Goal: Task Accomplishment & Management: Use online tool/utility

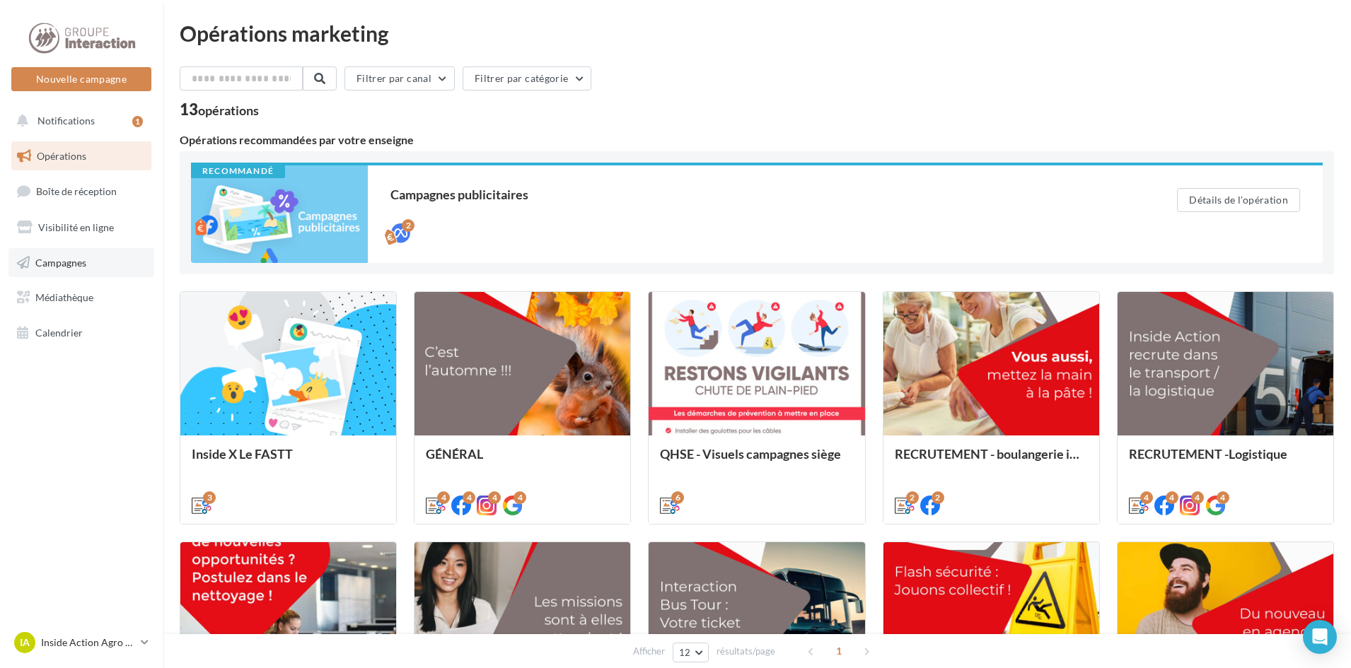
click at [50, 264] on span "Campagnes" at bounding box center [60, 262] width 51 height 12
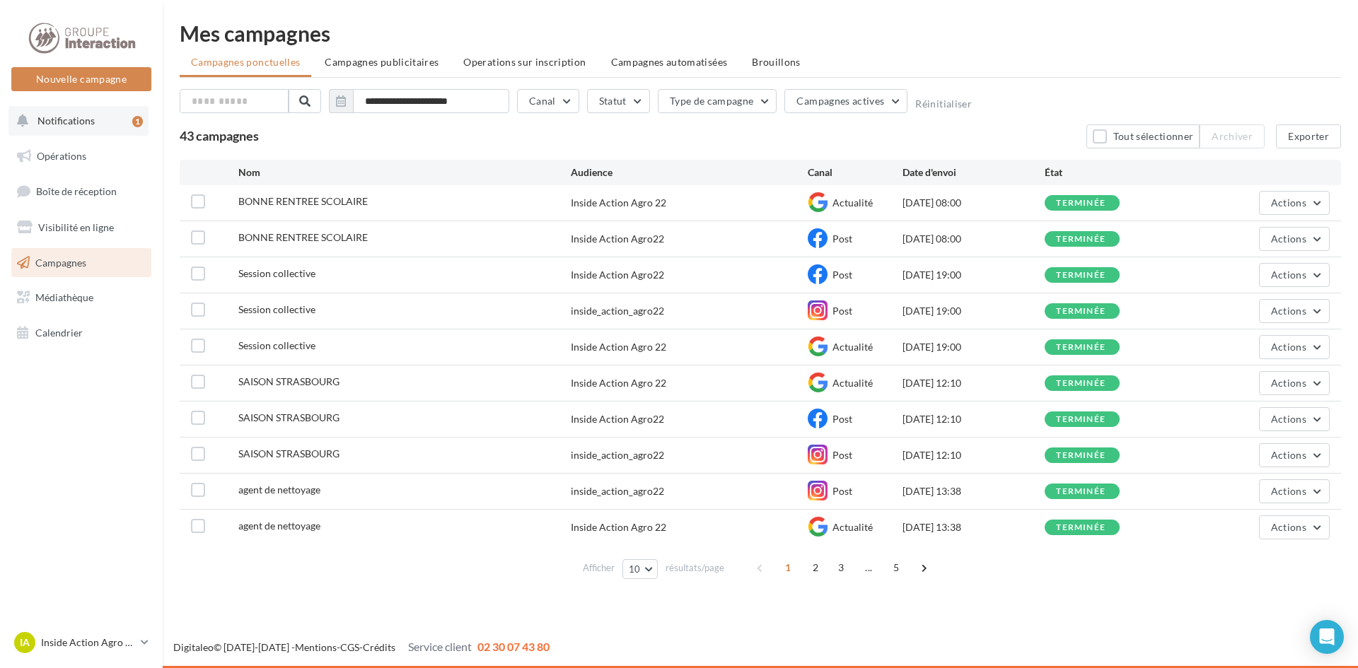
click at [74, 113] on button "Notifications 1" at bounding box center [78, 121] width 140 height 30
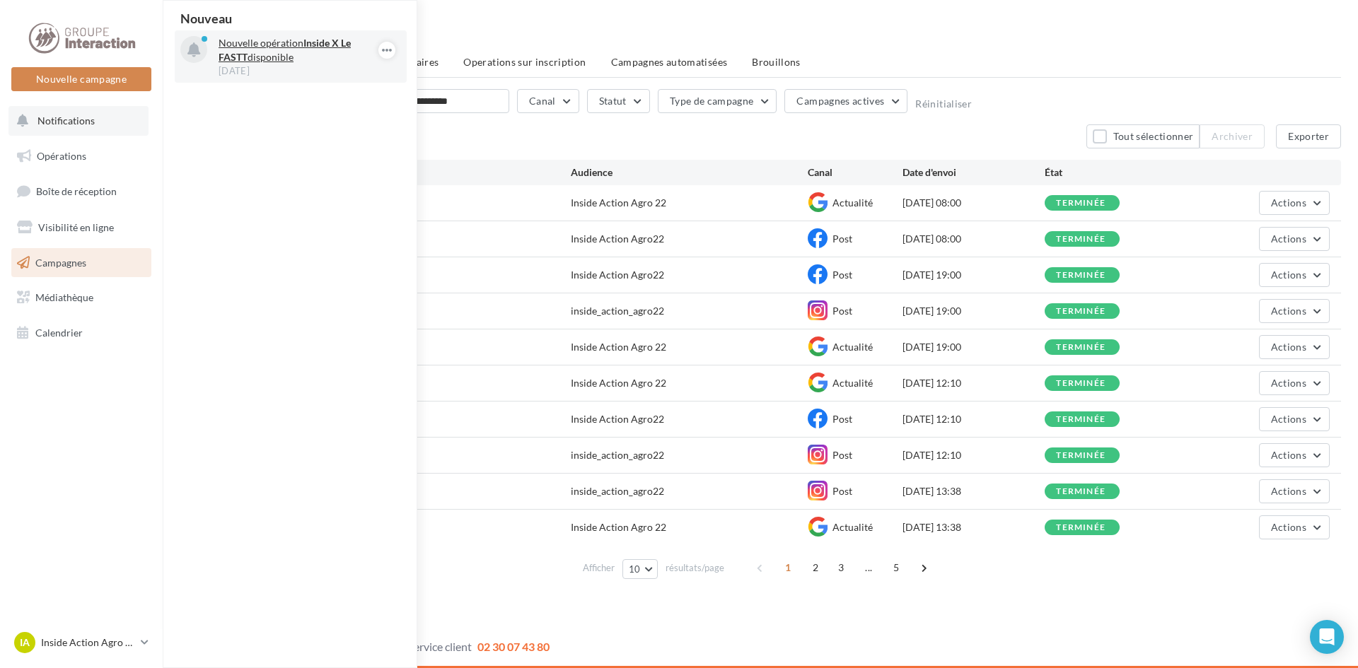
click at [320, 52] on p "Nouvelle opération Inside X Le FASTT disponible" at bounding box center [301, 50] width 164 height 28
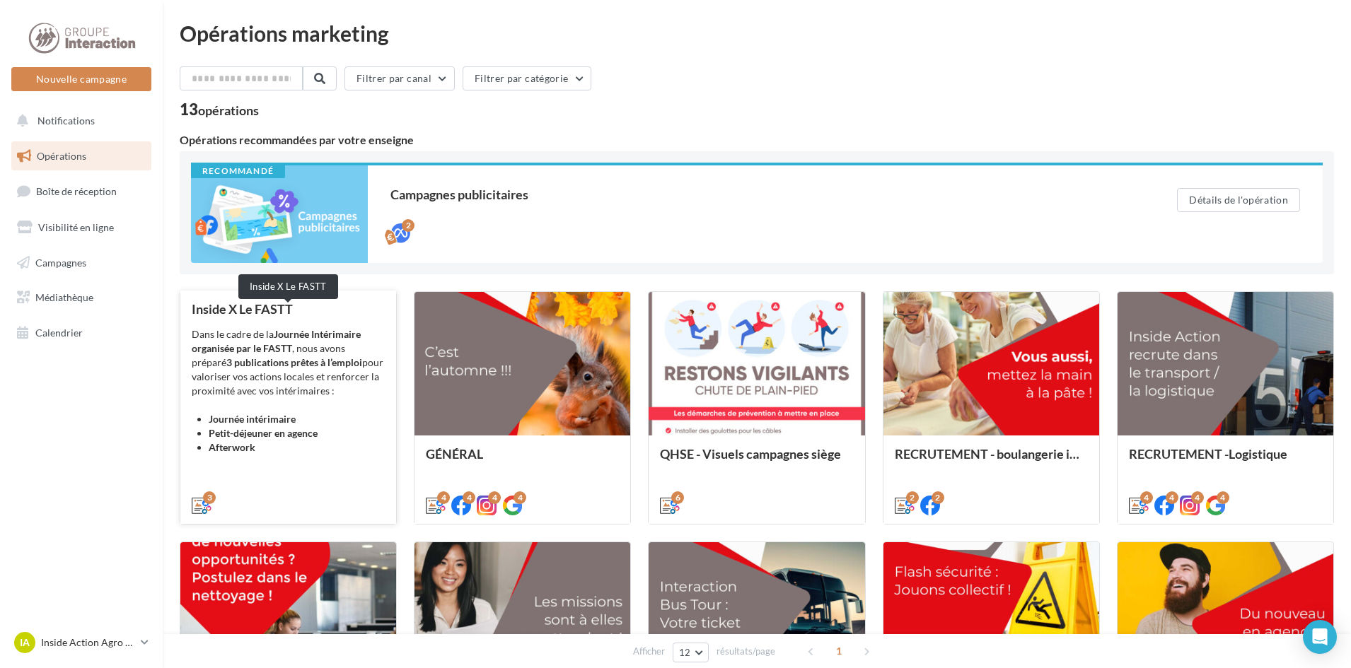
click at [294, 314] on div "Inside X Le FASTT" at bounding box center [288, 309] width 193 height 14
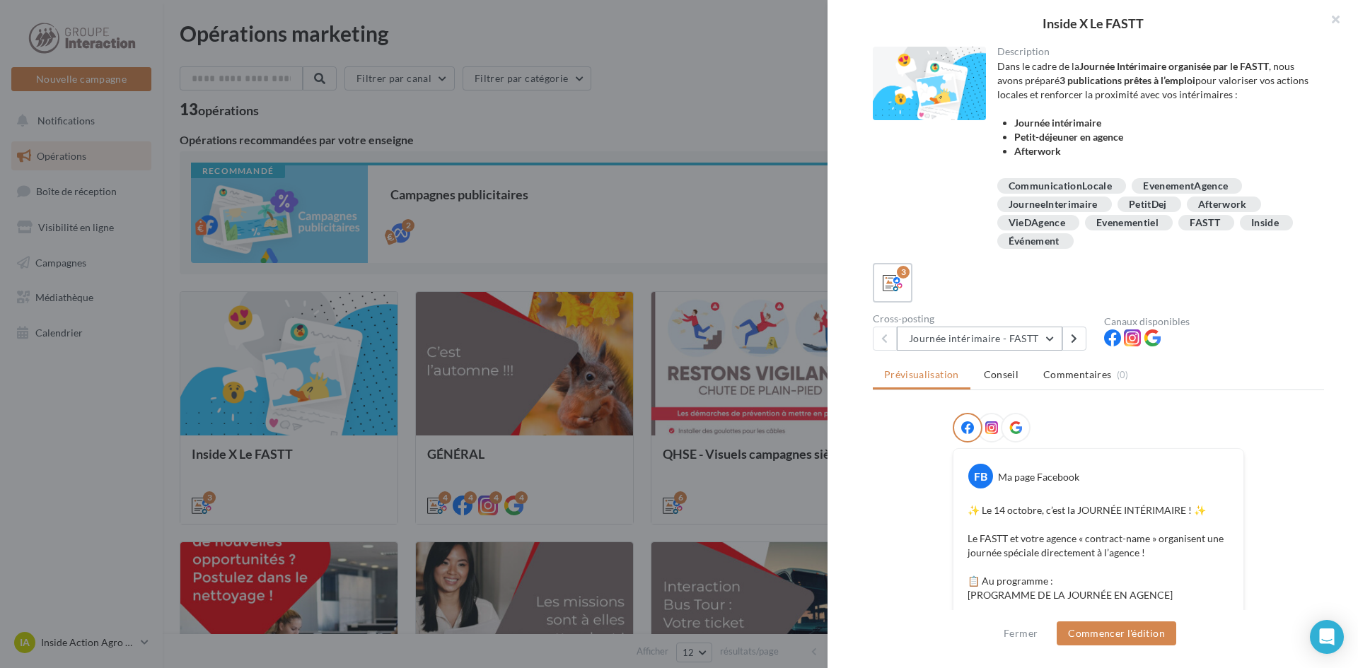
click at [1048, 336] on button "Journée intérimaire - FASTT" at bounding box center [979, 339] width 165 height 24
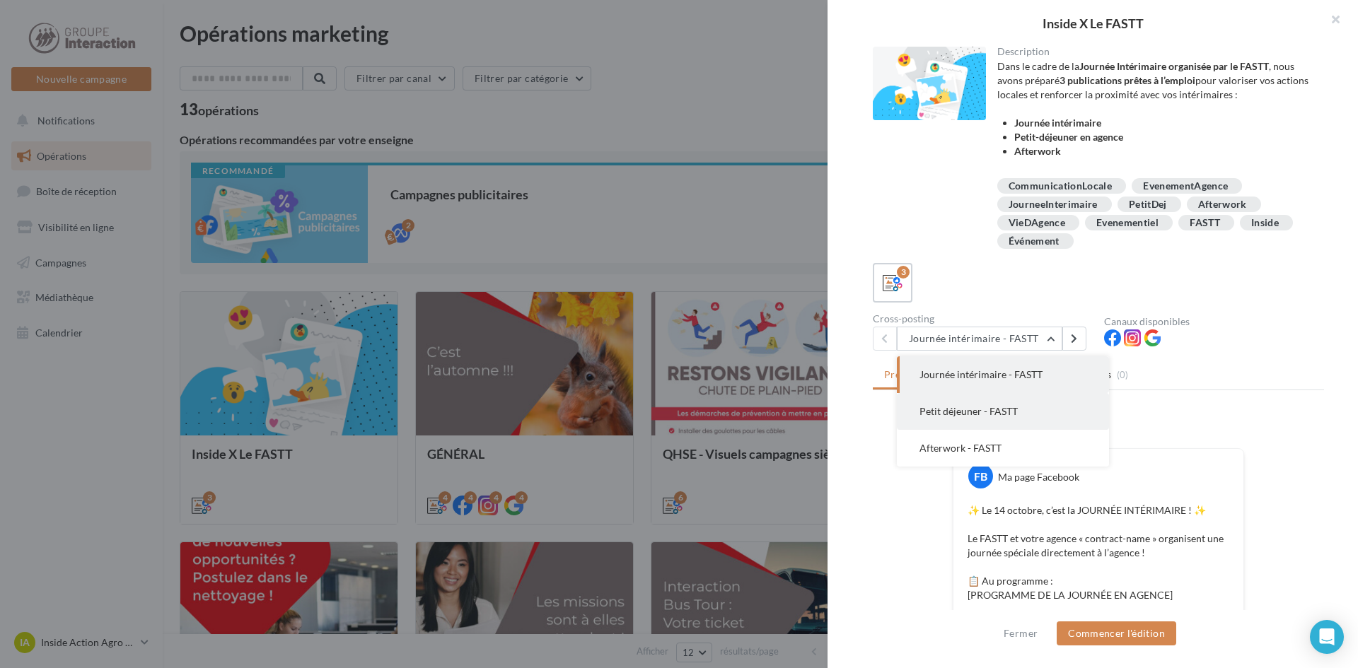
click at [979, 414] on span "Petit déjeuner - FASTT" at bounding box center [968, 411] width 98 height 12
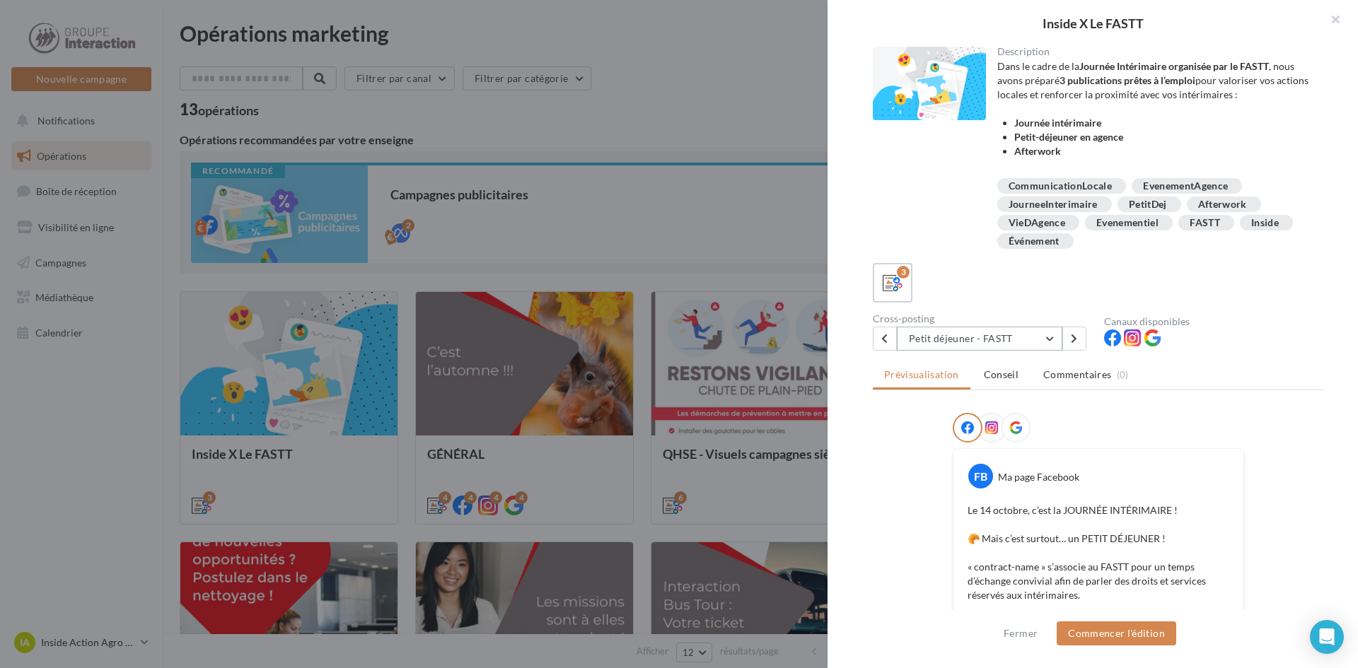
click at [1040, 336] on button "Petit déjeuner - FASTT" at bounding box center [979, 339] width 165 height 24
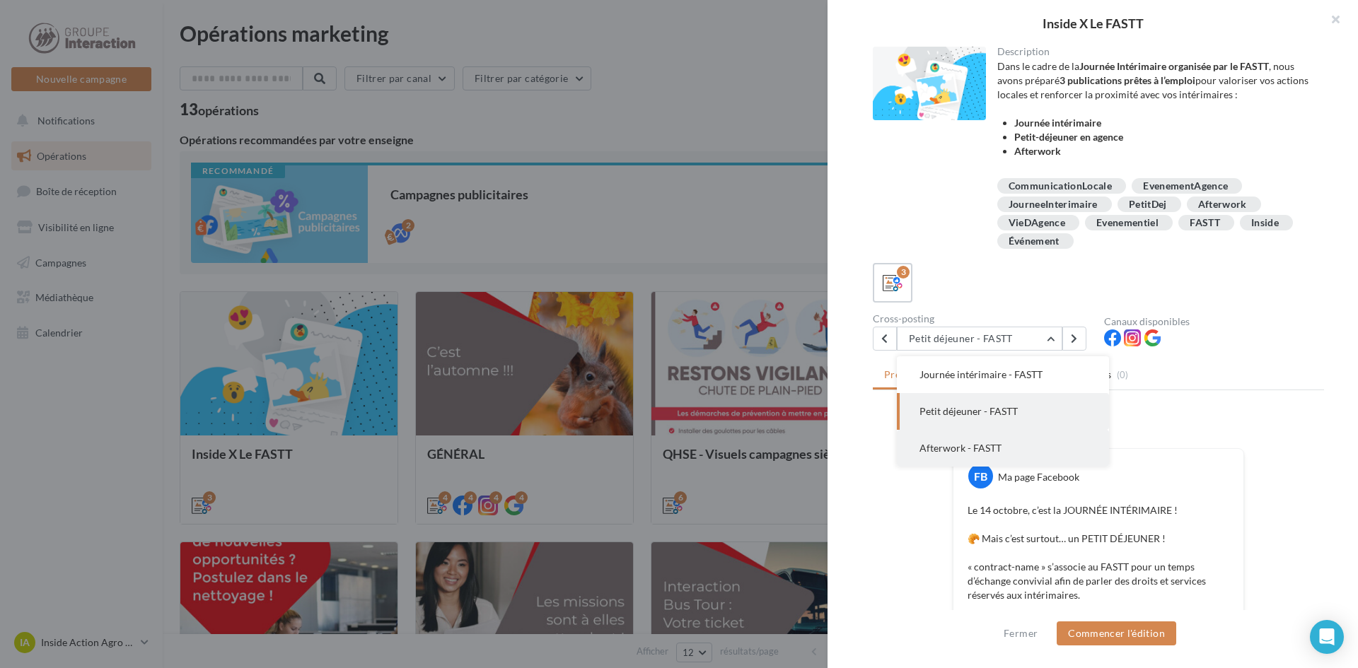
click at [929, 455] on button "Afterwork - FASTT" at bounding box center [1003, 448] width 212 height 37
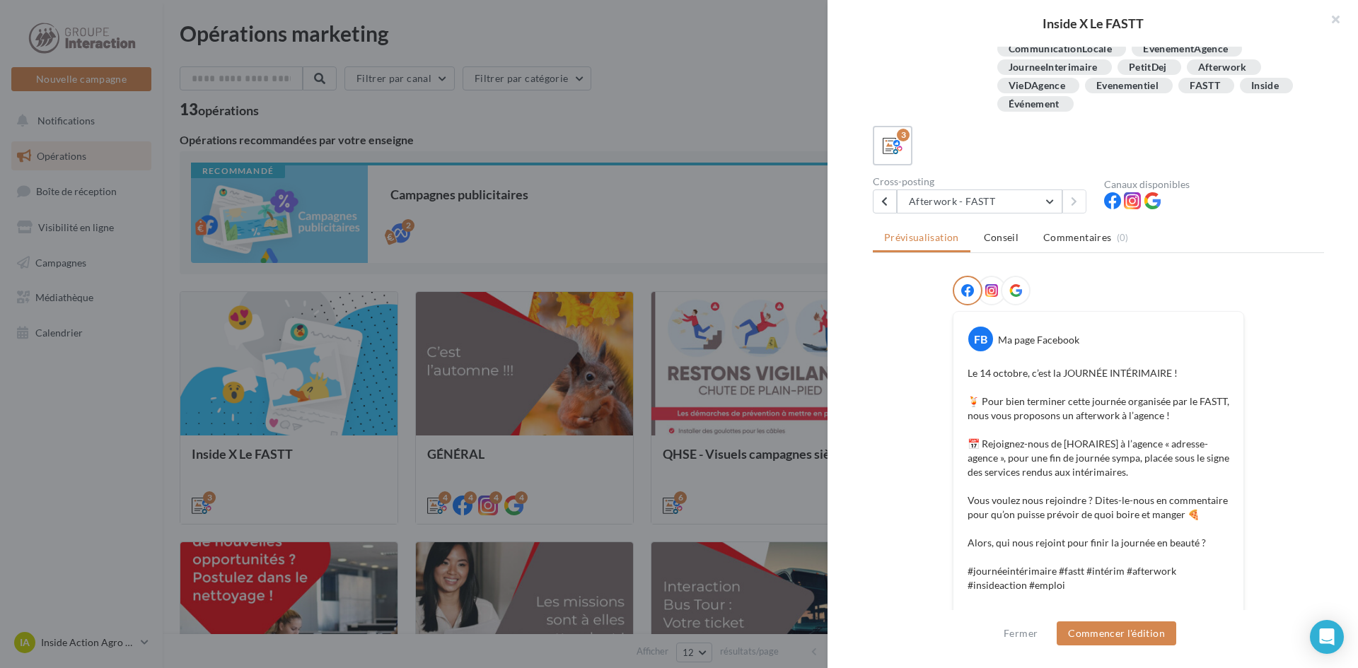
scroll to position [158, 0]
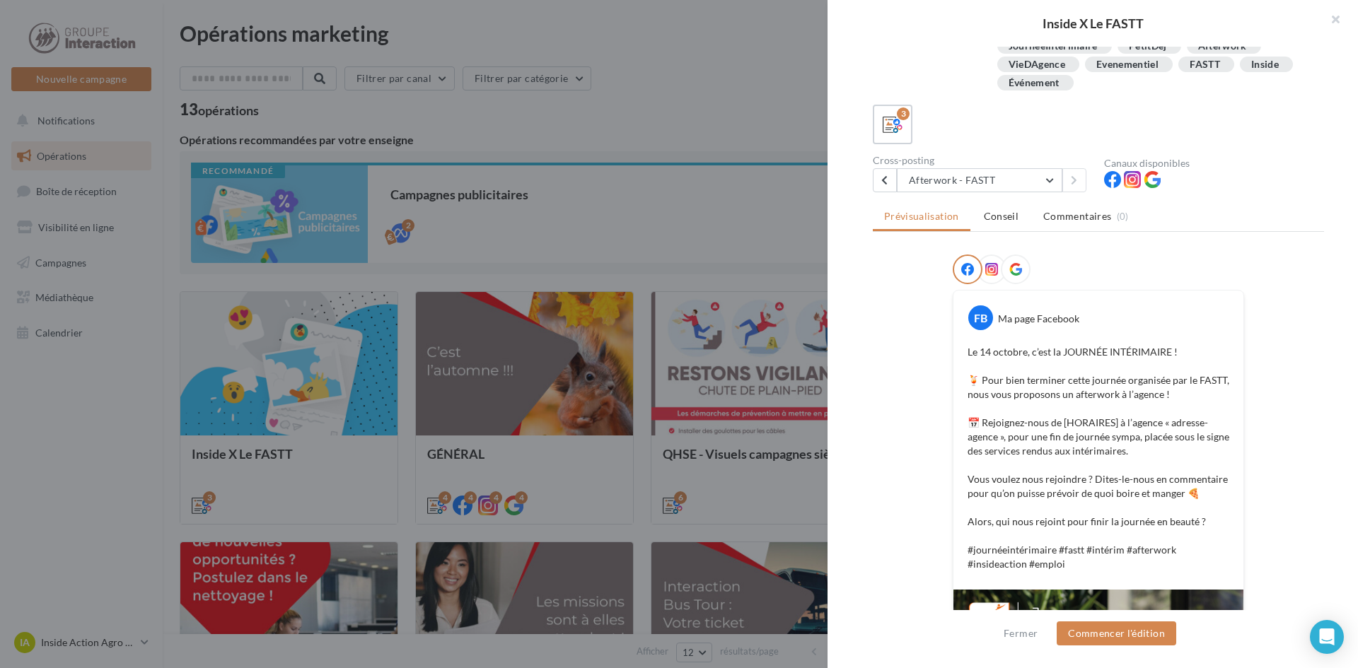
click at [1350, 462] on div "Description Dans le cadre de la Journée Intérimaire organisée par le FASTT , no…" at bounding box center [1098, 335] width 542 height 576
click at [1305, 448] on div "FB Ma page Facebook Le 14 octobre, c’est la JOURNÉE INTÉRIMAIRE ! 🍹 Pour bien t…" at bounding box center [1098, 613] width 451 height 716
click at [1026, 568] on p "Le 14 octobre, c’est la JOURNÉE INTÉRIMAIRE ! 🍹 Pour bien terminer cette journé…" at bounding box center [1098, 458] width 262 height 226
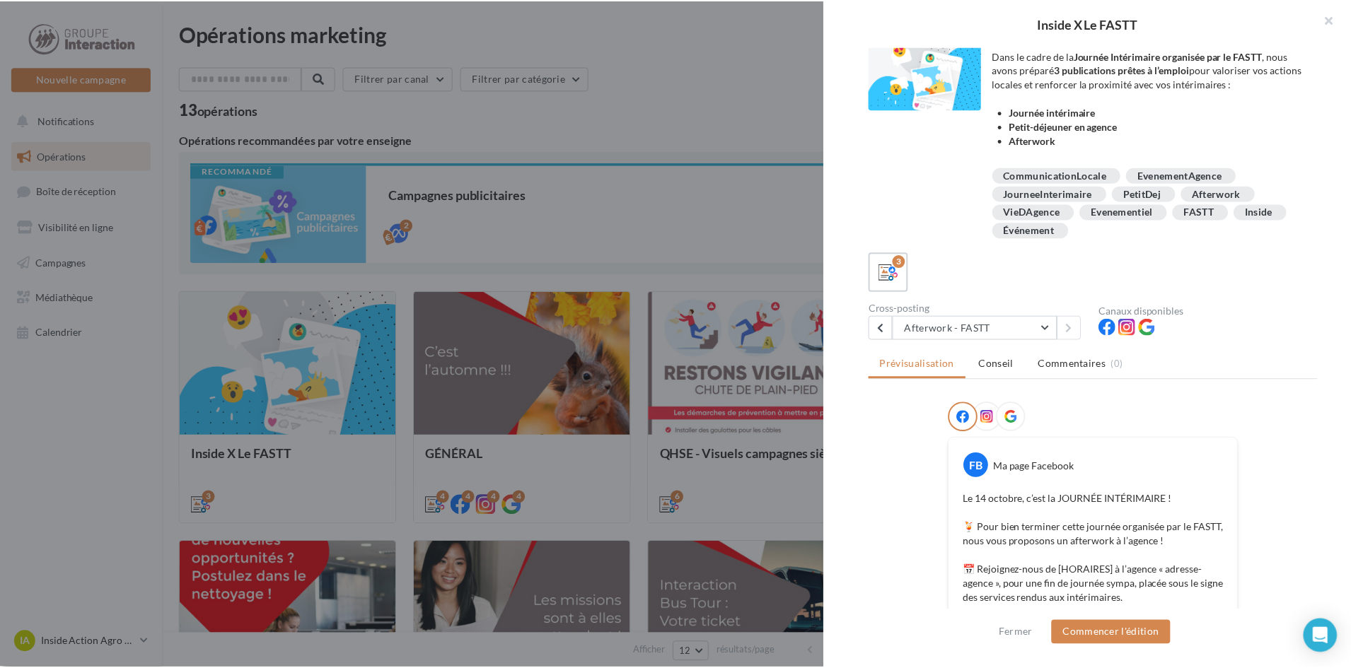
scroll to position [0, 0]
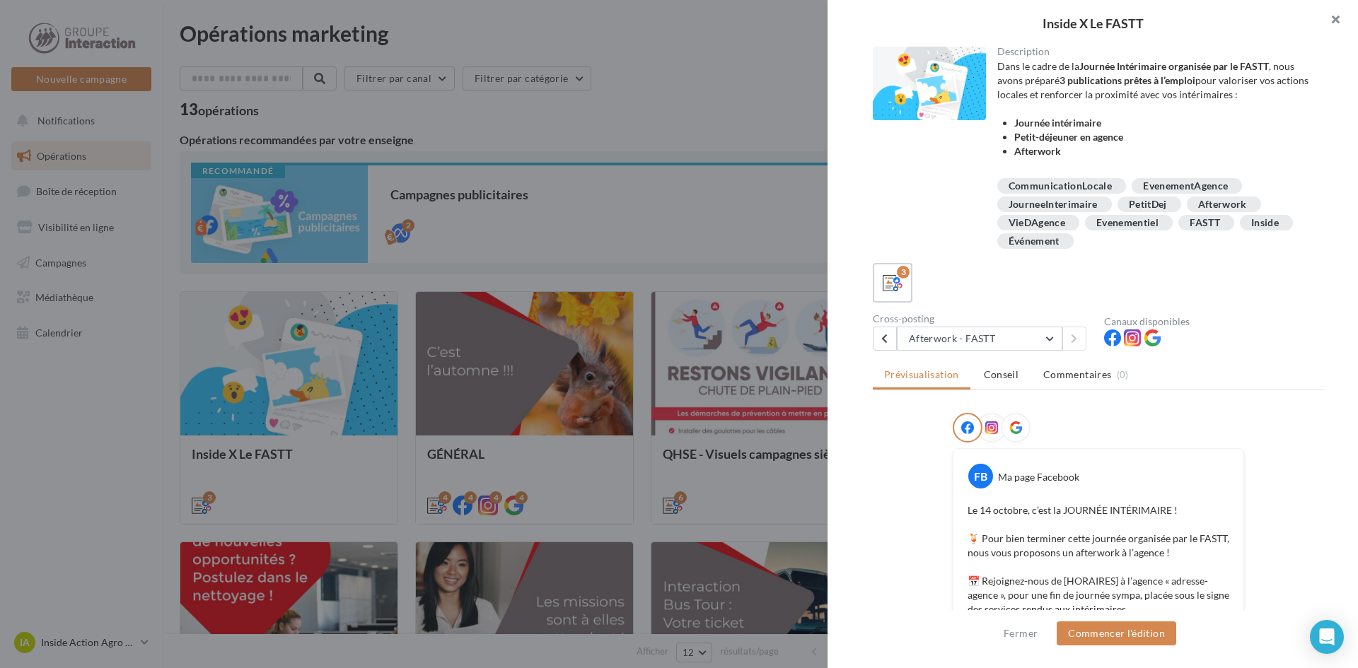
click at [1334, 20] on button "button" at bounding box center [1329, 21] width 57 height 42
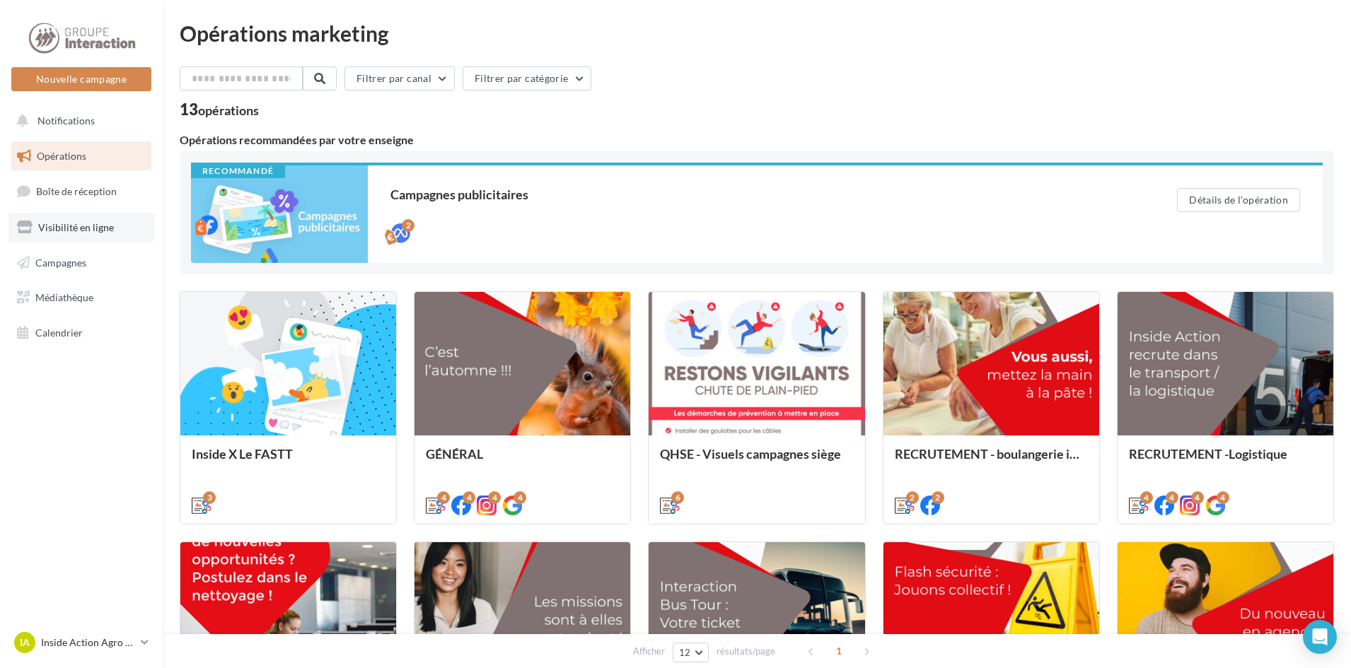
click at [98, 226] on span "Visibilité en ligne" at bounding box center [76, 227] width 76 height 12
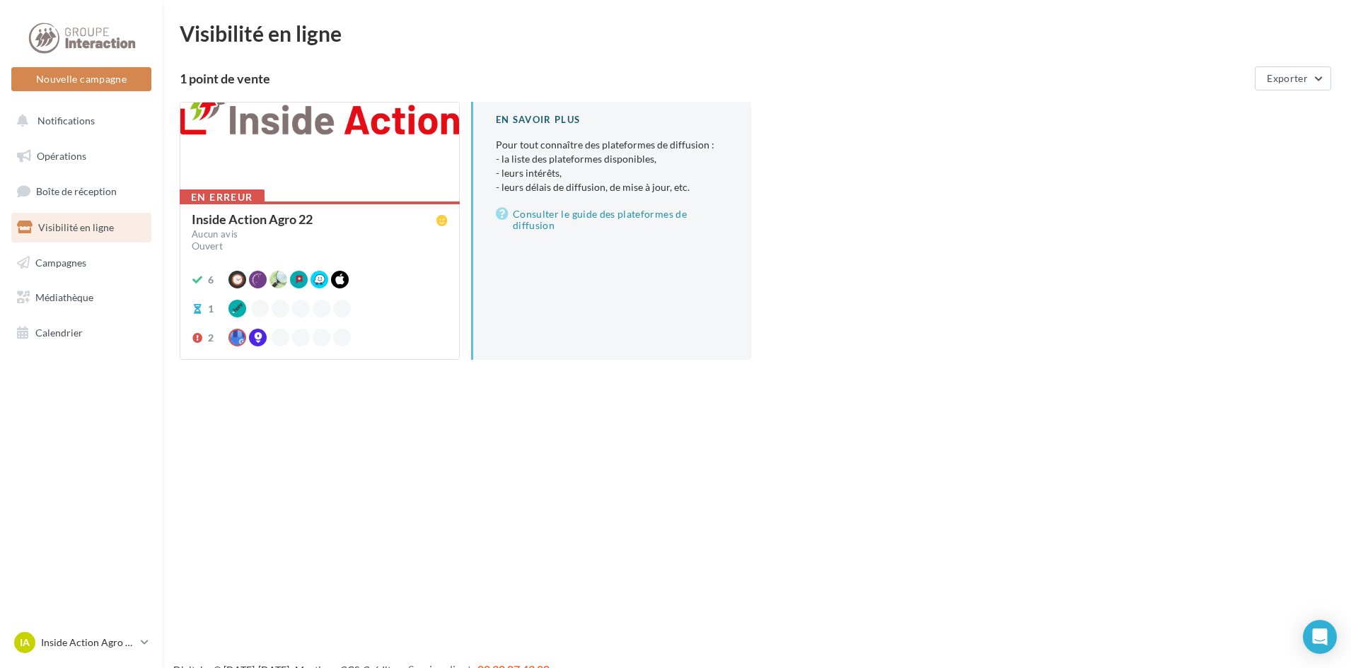
click at [386, 146] on div at bounding box center [319, 153] width 279 height 100
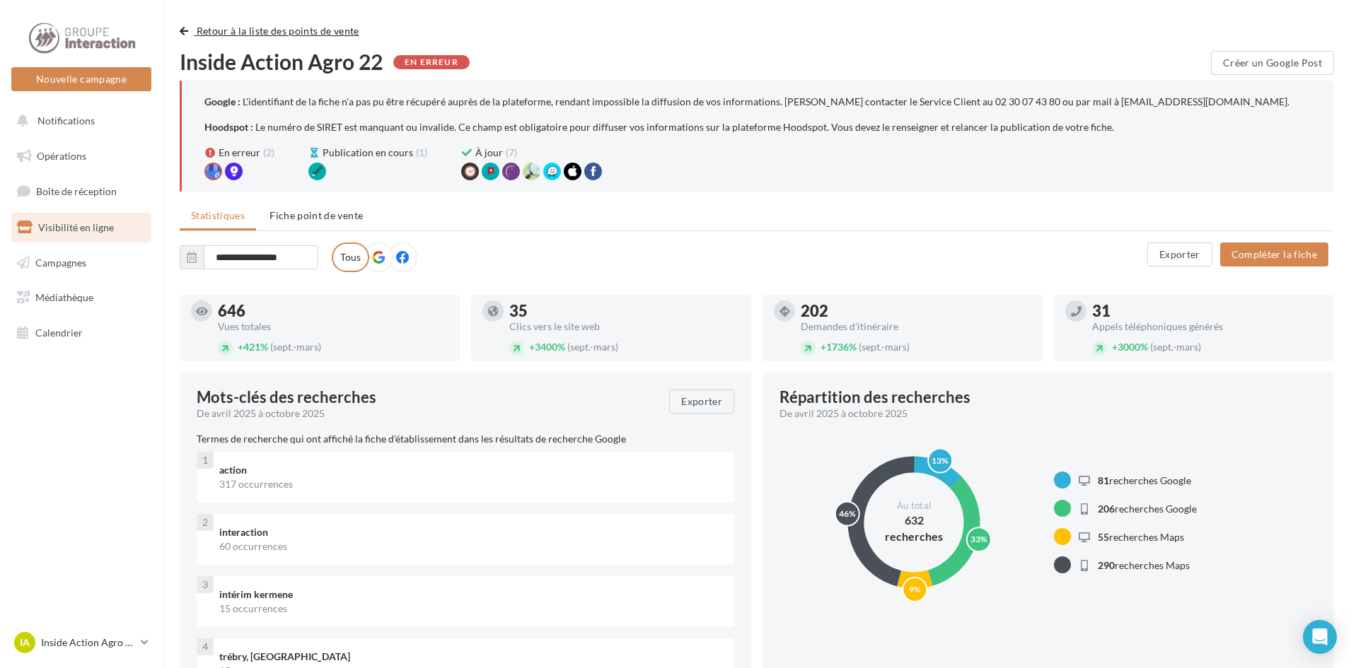
click at [288, 31] on span "Retour à la liste des points de vente" at bounding box center [278, 31] width 163 height 12
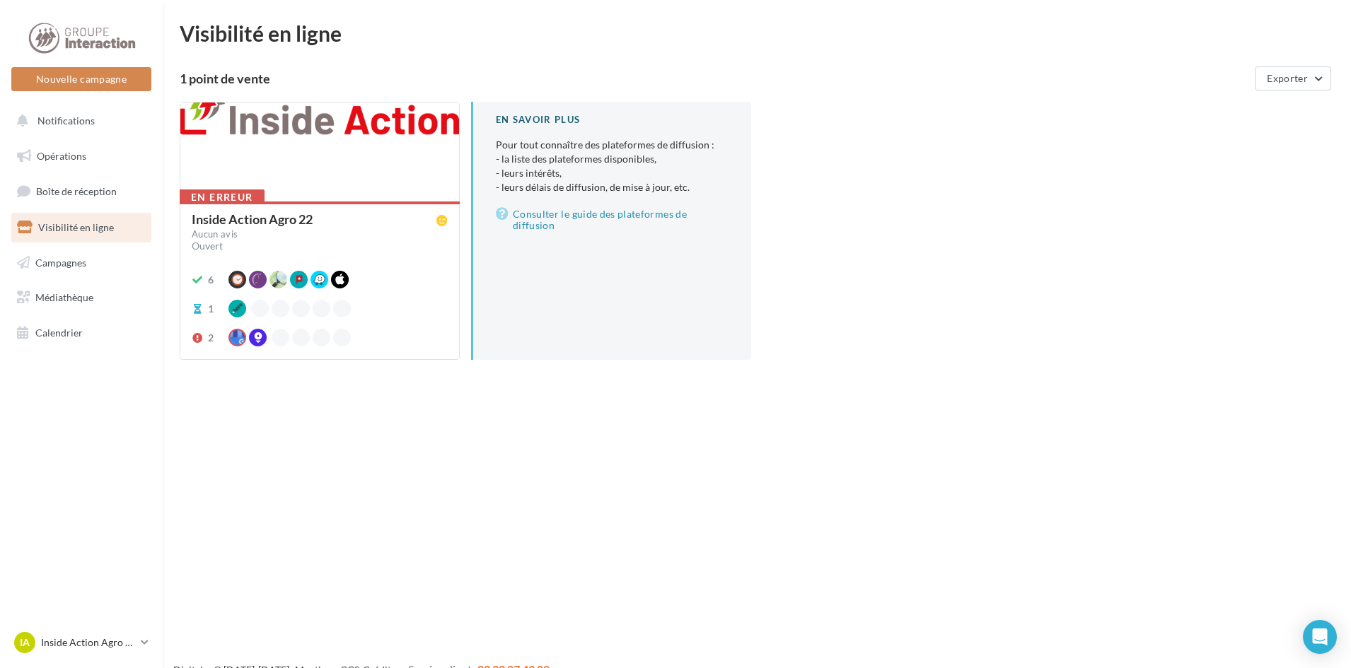
click at [354, 143] on div at bounding box center [319, 153] width 279 height 100
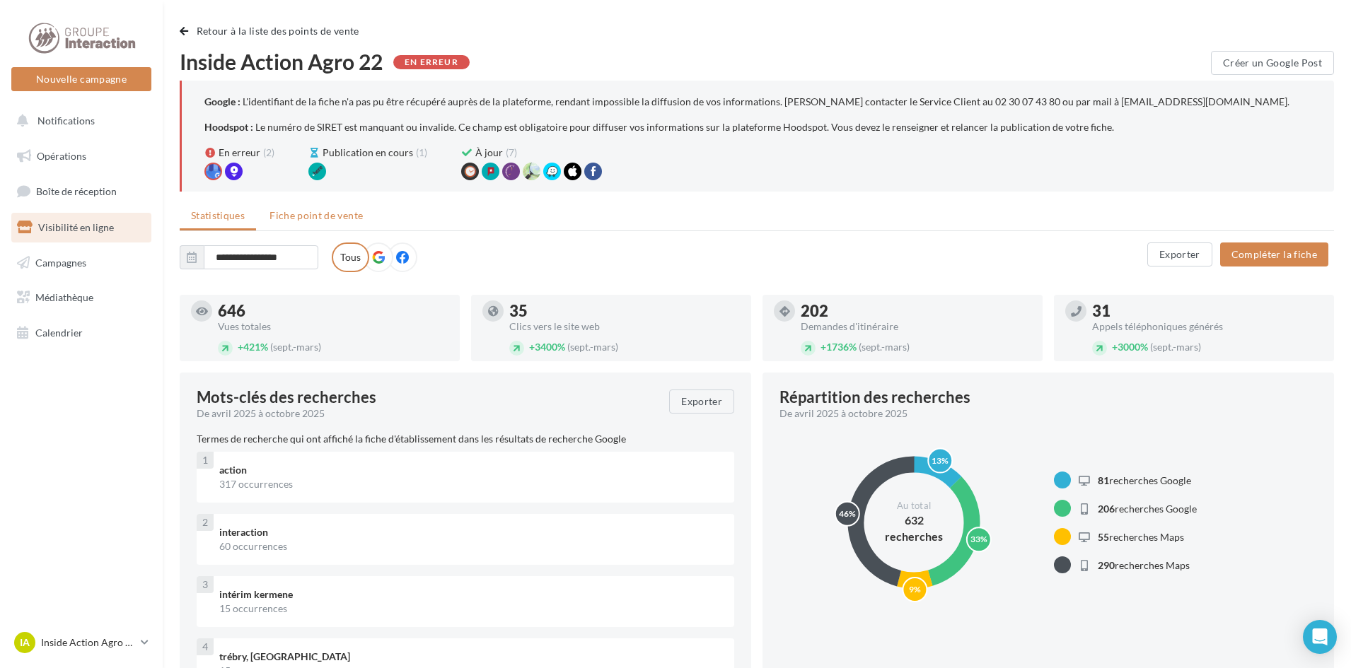
click at [313, 207] on li "Fiche point de vente" at bounding box center [316, 215] width 116 height 25
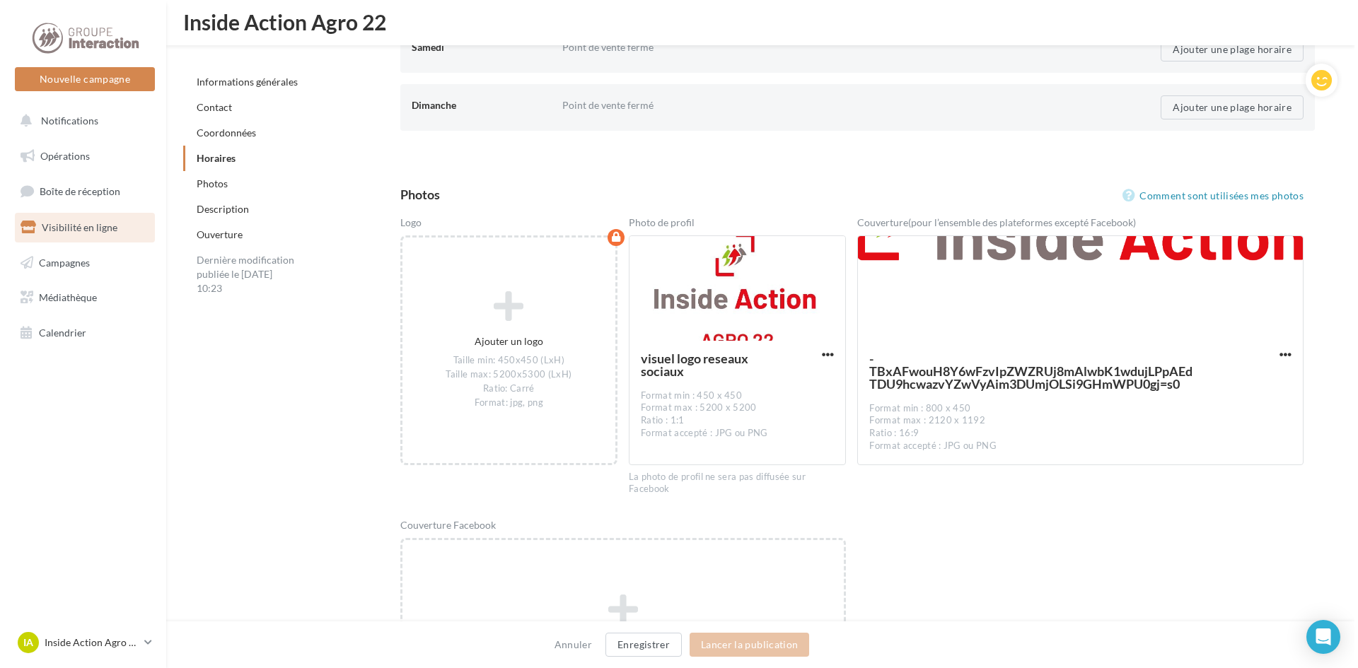
scroll to position [1949, 0]
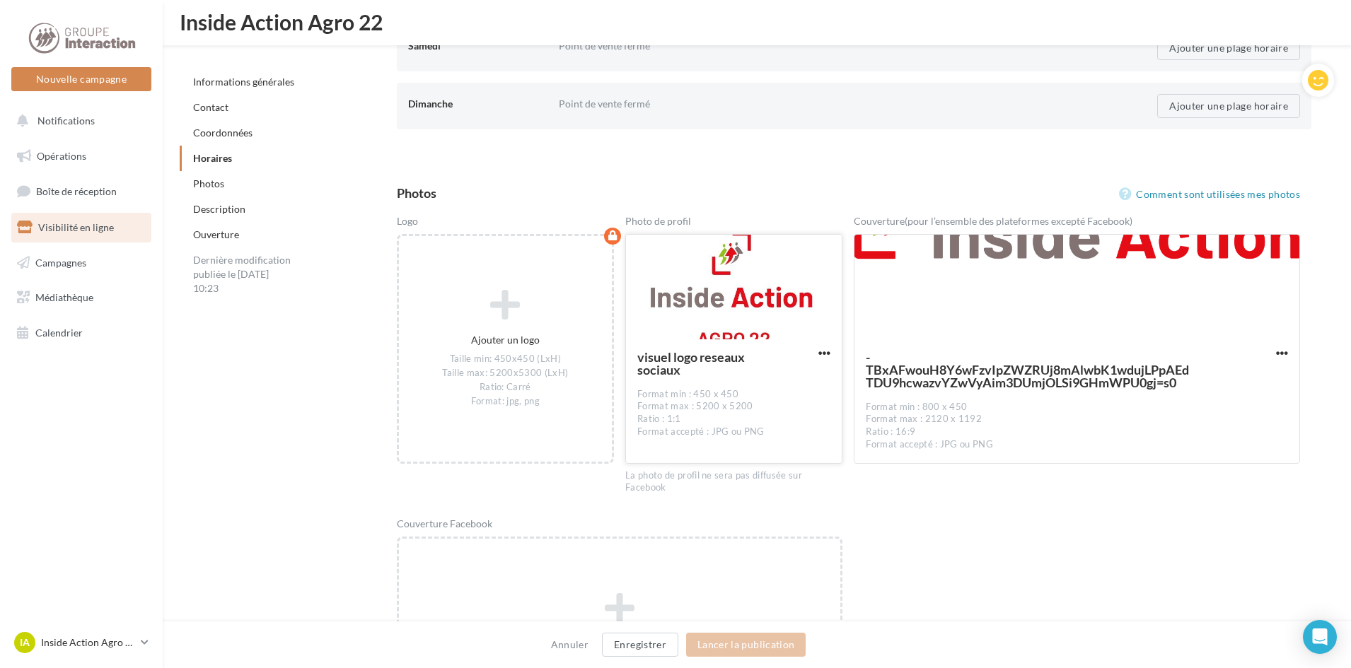
click at [770, 279] on div at bounding box center [734, 288] width 216 height 106
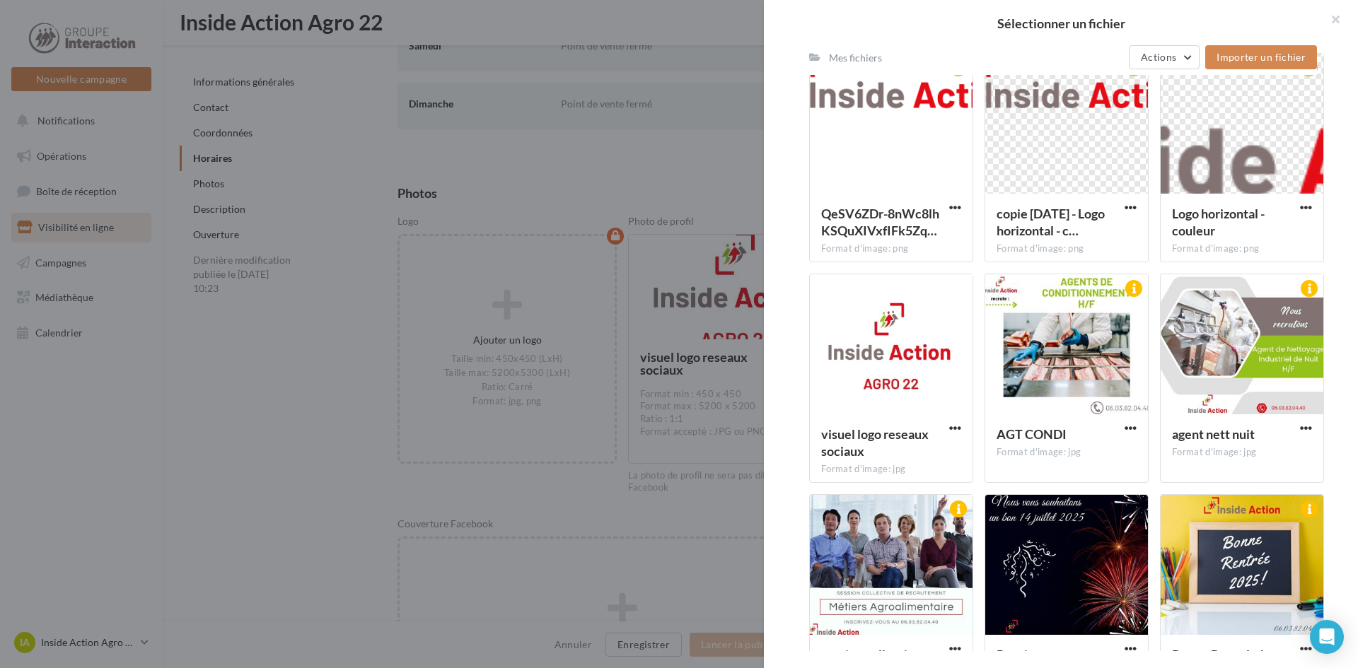
scroll to position [421, 0]
click at [890, 332] on div at bounding box center [891, 345] width 163 height 141
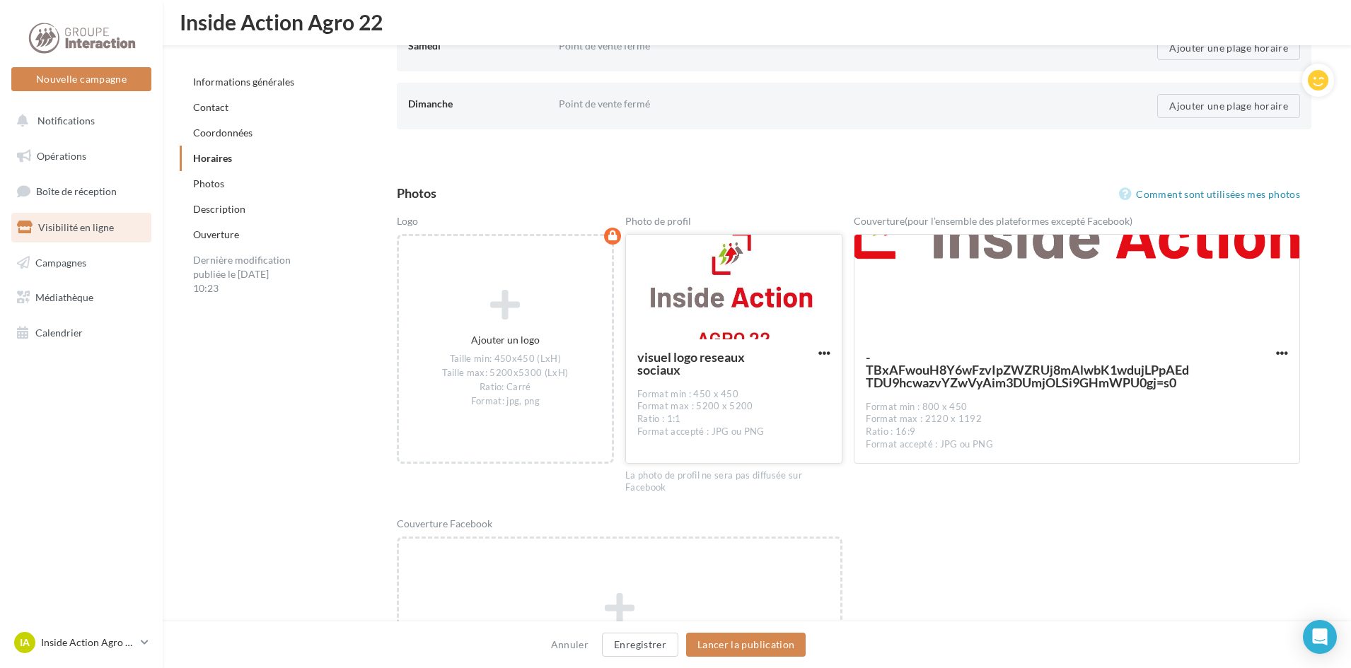
click at [738, 278] on div at bounding box center [734, 288] width 216 height 106
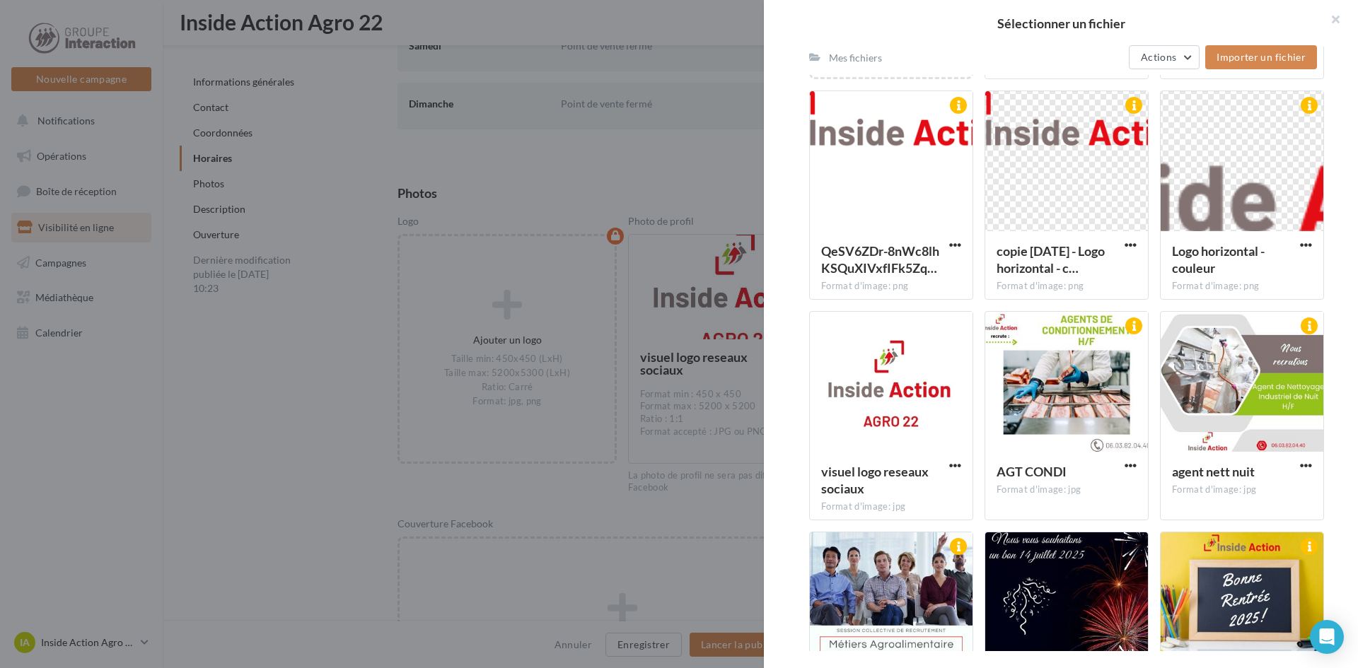
scroll to position [385, 0]
click at [955, 467] on span "button" at bounding box center [955, 465] width 12 height 12
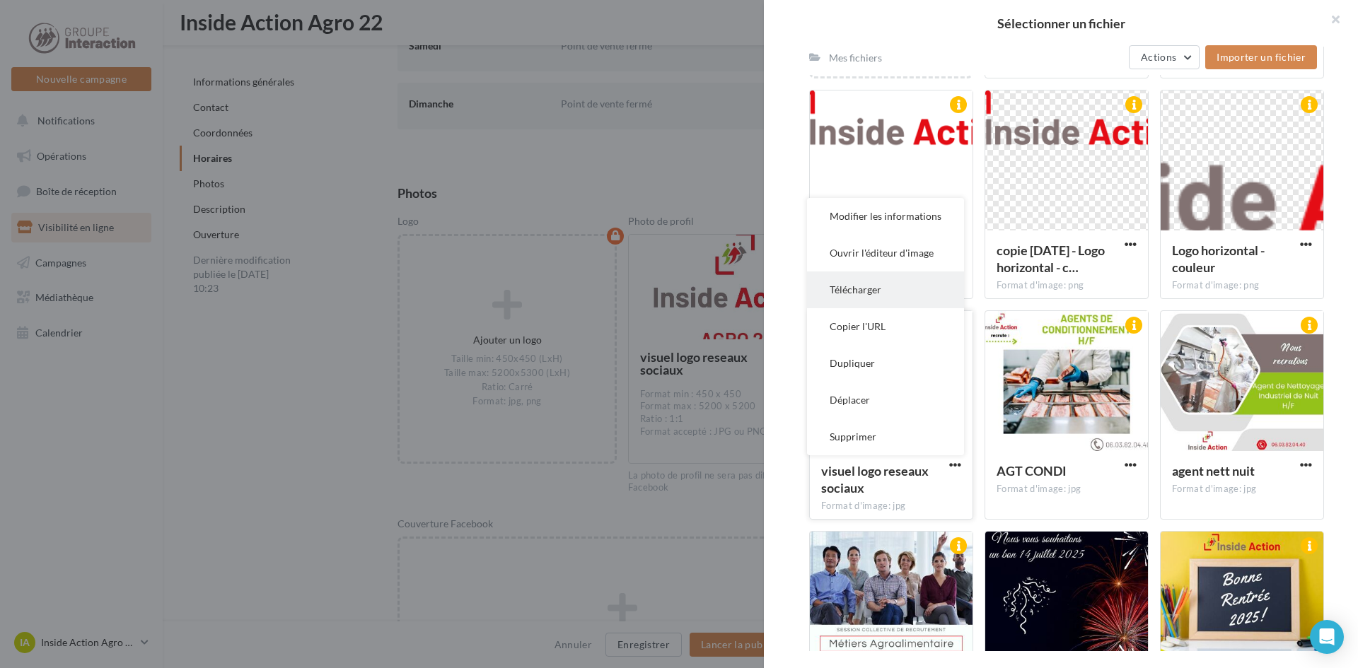
click at [854, 295] on button "Télécharger" at bounding box center [885, 290] width 157 height 37
